Goal: Information Seeking & Learning: Learn about a topic

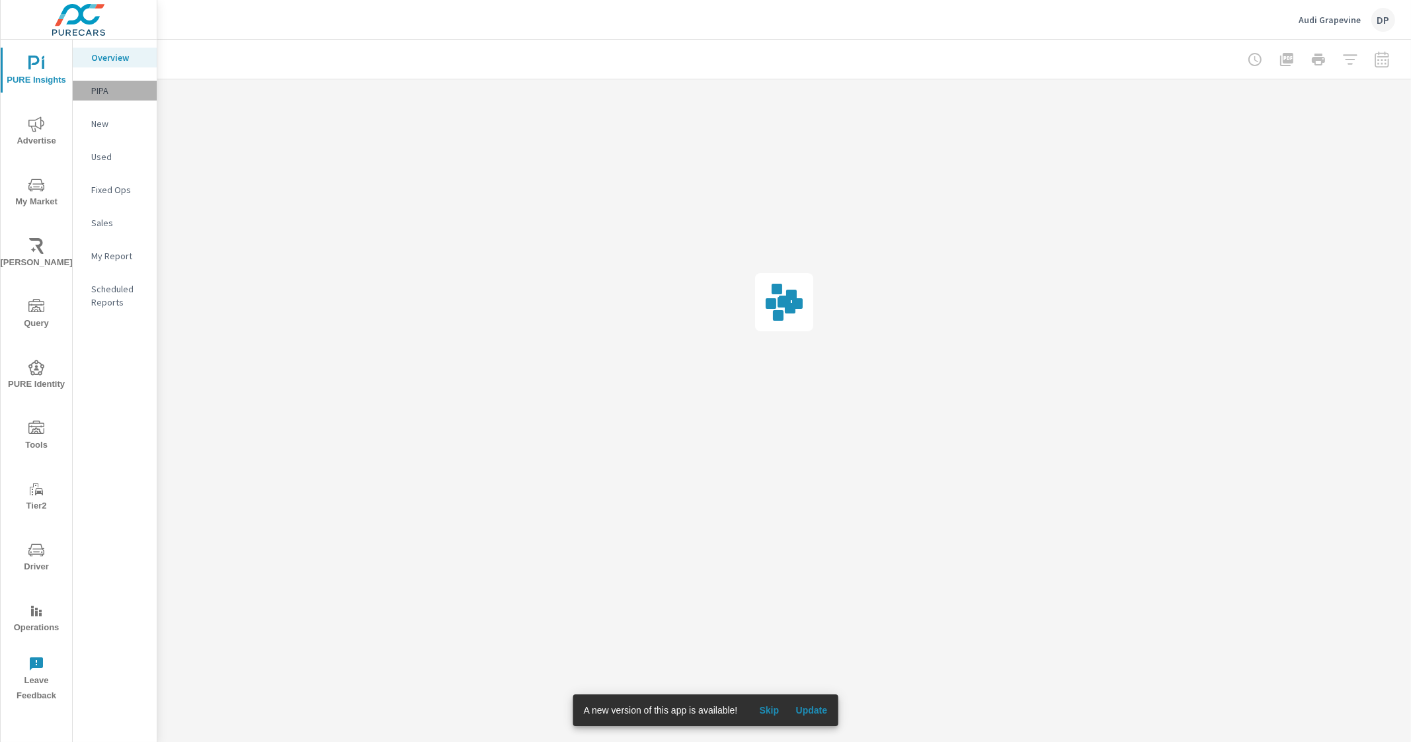
click at [112, 85] on p "PIPA" at bounding box center [118, 90] width 55 height 13
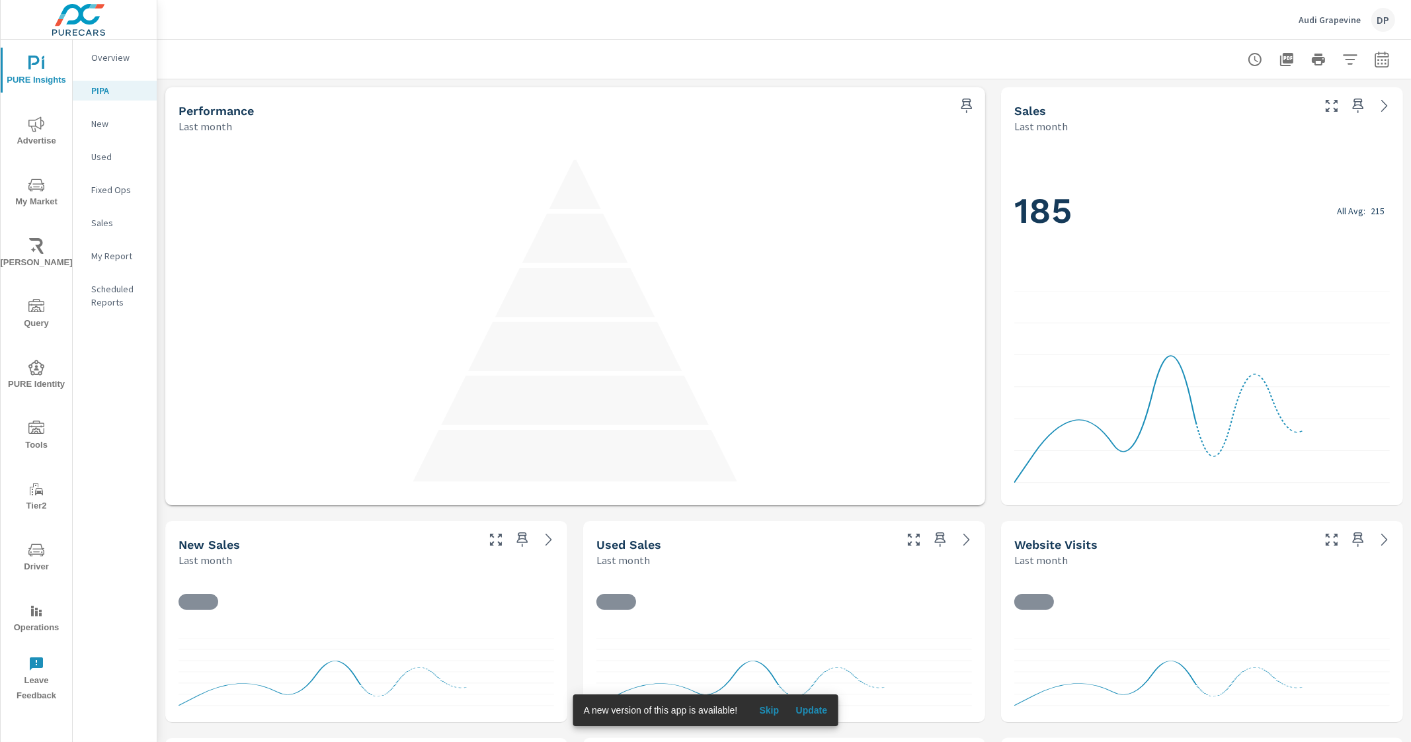
click at [814, 708] on span "Update" at bounding box center [811, 710] width 32 height 12
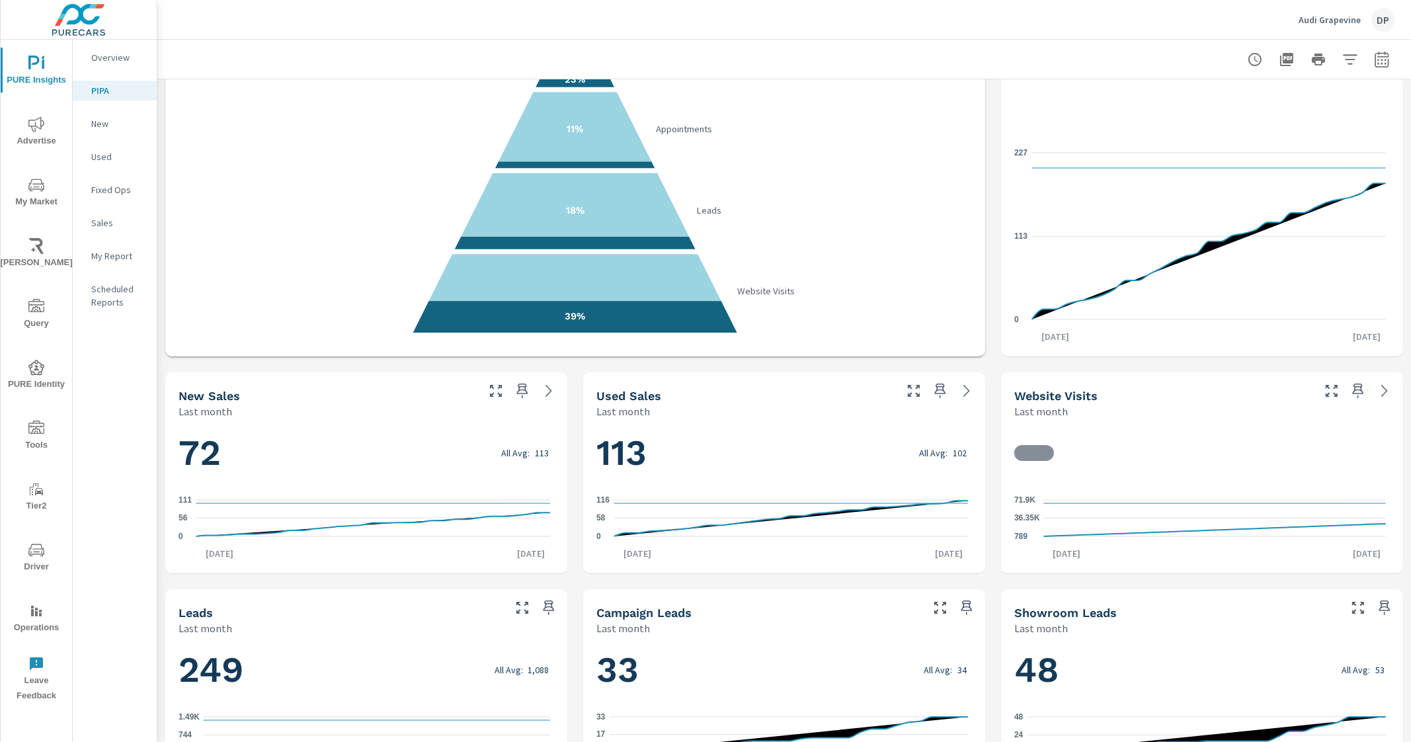
scroll to position [165, 0]
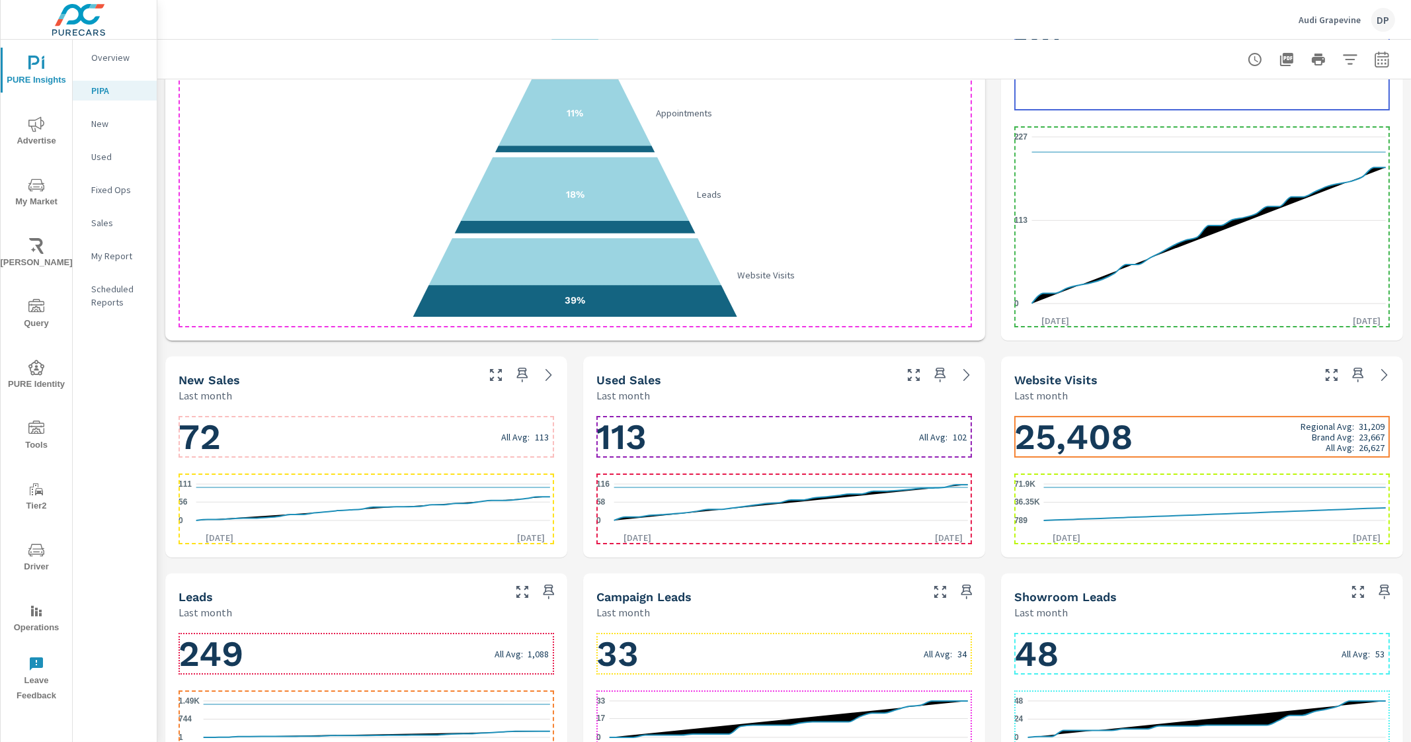
click at [1250, 441] on h1 "25,408 Regional Avg: 31,209 Brand Avg: 23,667 All Avg: 26,627" at bounding box center [1202, 437] width 376 height 45
